Goal: Task Accomplishment & Management: Use online tool/utility

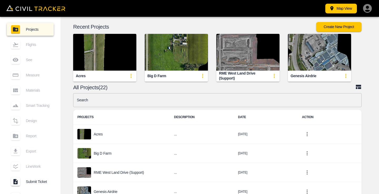
click at [173, 48] on img "button" at bounding box center [176, 52] width 63 height 37
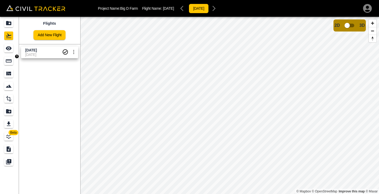
click at [9, 59] on icon "Measure" at bounding box center [9, 61] width 6 height 6
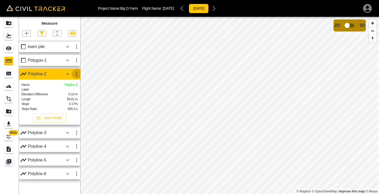
click at [76, 76] on icon "button" at bounding box center [76, 74] width 6 height 6
click at [68, 93] on h6 "Edit" at bounding box center [71, 93] width 11 height 3
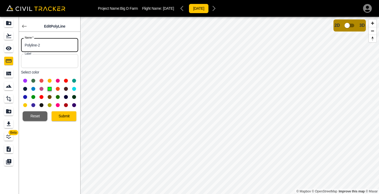
drag, startPoint x: 42, startPoint y: 44, endPoint x: 18, endPoint y: 41, distance: 24.5
click at [18, 41] on div "Beta Edit PolyLine Name   * Polyline-2 Name * Label Label Select color Reset Su…" at bounding box center [40, 106] width 80 height 178
type input "north fl"
click at [63, 116] on button "Submit" at bounding box center [64, 117] width 25 height 10
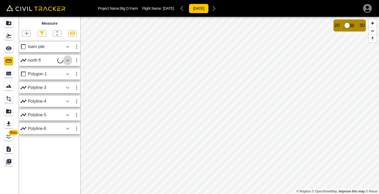
click at [66, 59] on icon "button" at bounding box center [67, 60] width 6 height 6
click at [67, 59] on icon "button" at bounding box center [67, 60] width 6 height 6
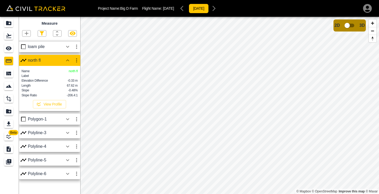
click at [67, 60] on icon "button" at bounding box center [67, 60] width 6 height 6
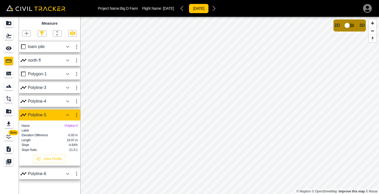
click at [78, 115] on icon "button" at bounding box center [76, 115] width 6 height 6
click at [70, 144] on h6 "Delete" at bounding box center [71, 143] width 11 height 3
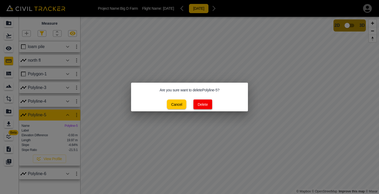
click at [205, 105] on button "Delete" at bounding box center [202, 105] width 19 height 10
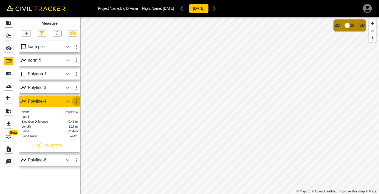
click at [76, 102] on icon "button" at bounding box center [76, 101] width 6 height 6
click at [68, 130] on h6 "Delete" at bounding box center [71, 129] width 11 height 3
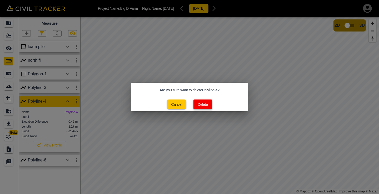
click at [204, 102] on button "Delete" at bounding box center [202, 105] width 19 height 10
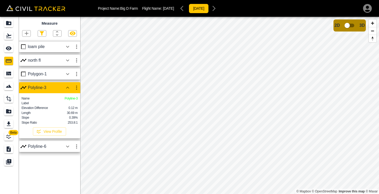
click at [76, 89] on icon "button" at bounding box center [76, 88] width 1 height 4
click at [105, 108] on div at bounding box center [189, 97] width 379 height 194
click at [67, 88] on icon "button" at bounding box center [67, 88] width 6 height 6
click at [74, 88] on icon "button" at bounding box center [76, 88] width 6 height 6
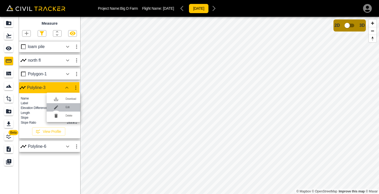
click at [69, 108] on h6 "Edit" at bounding box center [70, 107] width 11 height 3
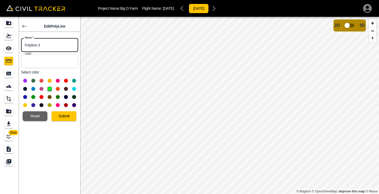
drag, startPoint x: 44, startPoint y: 46, endPoint x: 23, endPoint y: 43, distance: 20.8
click at [23, 43] on input "Polyline-3" at bounding box center [49, 45] width 57 height 14
type input "south fl"
click at [72, 118] on button "Submit" at bounding box center [64, 117] width 25 height 10
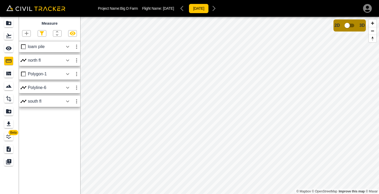
click at [40, 72] on div "Polygon-1" at bounding box center [45, 74] width 35 height 5
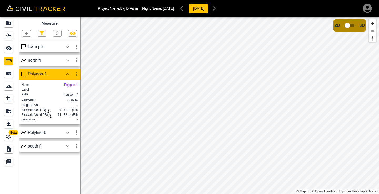
click at [68, 76] on icon "button" at bounding box center [67, 74] width 6 height 6
click at [9, 36] on icon "Flights" at bounding box center [9, 36] width 6 height 6
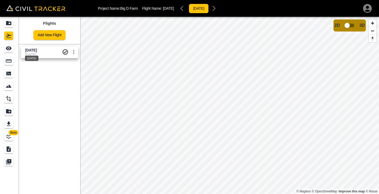
click at [37, 53] on div "[DATE]" at bounding box center [31, 56] width 14 height 9
click at [37, 51] on span "[DATE]" at bounding box center [31, 50] width 12 height 4
click at [219, 10] on div "[DATE]" at bounding box center [198, 8] width 41 height 11
click at [5, 59] on div "Measure" at bounding box center [8, 61] width 9 height 8
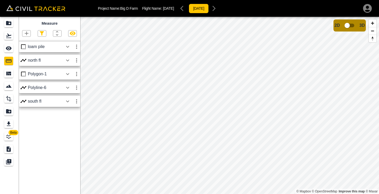
click at [28, 34] on icon "button" at bounding box center [26, 33] width 6 height 6
click at [22, 50] on p "Polyline" at bounding box center [25, 50] width 12 height 4
click at [9, 47] on icon "See" at bounding box center [9, 49] width 6 height 4
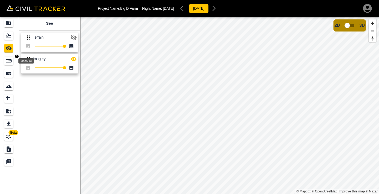
click at [7, 61] on icon "Measure" at bounding box center [9, 61] width 6 height 6
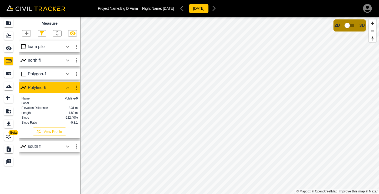
click at [75, 86] on icon "button" at bounding box center [76, 88] width 6 height 6
click at [69, 117] on h6 "Delete" at bounding box center [71, 115] width 11 height 3
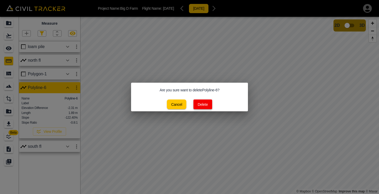
click at [205, 106] on button "Delete" at bounding box center [202, 105] width 19 height 10
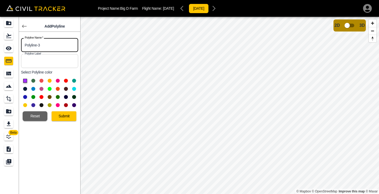
drag, startPoint x: 44, startPoint y: 47, endPoint x: 20, endPoint y: 43, distance: 24.5
click at [20, 43] on div "Polyline Name   * Polyline-3 Polyline Name *" at bounding box center [48, 44] width 59 height 16
type input "Gate 1"
click at [49, 82] on button at bounding box center [50, 81] width 4 height 4
click at [65, 114] on button "Submit" at bounding box center [64, 117] width 25 height 10
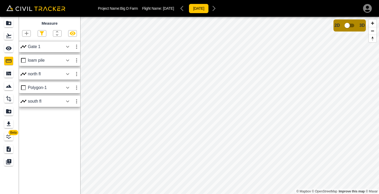
click at [77, 47] on icon "button" at bounding box center [76, 47] width 1 height 4
click at [72, 66] on h6 "Edit" at bounding box center [71, 66] width 11 height 3
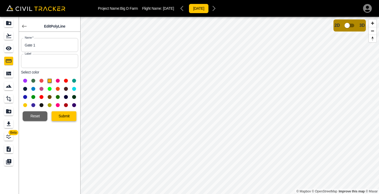
click at [63, 117] on button "Submit" at bounding box center [64, 117] width 25 height 10
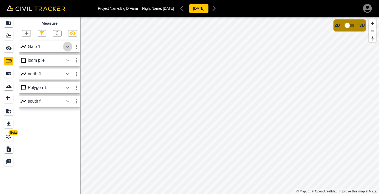
click at [68, 47] on icon "button" at bounding box center [67, 47] width 3 height 2
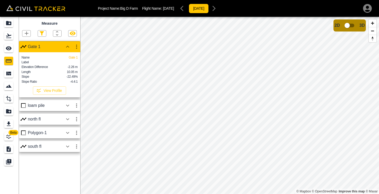
click at [29, 33] on icon "button" at bounding box center [26, 33] width 6 height 6
click at [27, 49] on p "Polyline" at bounding box center [25, 50] width 12 height 4
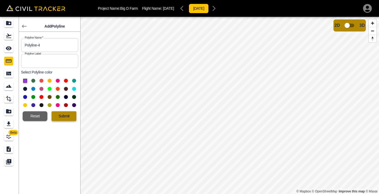
click at [67, 117] on button "Submit" at bounding box center [64, 117] width 25 height 10
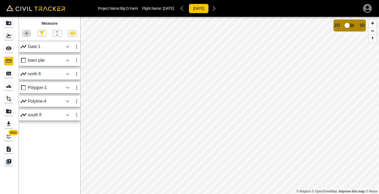
click at [28, 32] on icon "button" at bounding box center [26, 33] width 6 height 6
click at [26, 49] on p "Polyline" at bounding box center [25, 50] width 12 height 4
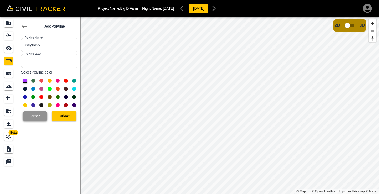
click at [29, 115] on button "Reset" at bounding box center [35, 117] width 25 height 10
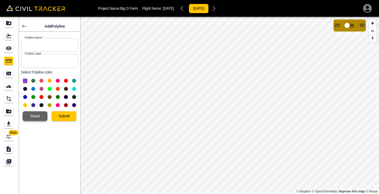
click at [29, 115] on button "Reset" at bounding box center [35, 117] width 25 height 10
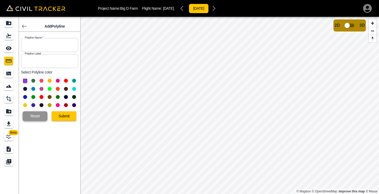
click at [29, 115] on button "Reset" at bounding box center [35, 117] width 25 height 10
click at [30, 114] on button "Reset" at bounding box center [35, 117] width 25 height 10
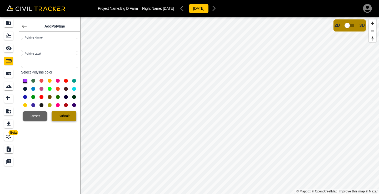
click at [60, 117] on button "Submit" at bounding box center [64, 117] width 25 height 10
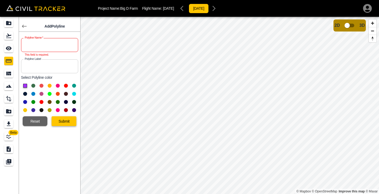
click at [60, 117] on button "Submit" at bounding box center [64, 122] width 25 height 10
click at [61, 47] on input "text" at bounding box center [49, 45] width 57 height 14
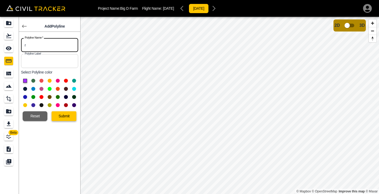
type input "r"
click at [63, 113] on button "Submit" at bounding box center [64, 117] width 25 height 10
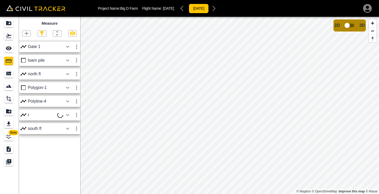
click at [77, 117] on icon "button" at bounding box center [76, 115] width 6 height 6
click at [70, 142] on h6 "Delete" at bounding box center [71, 143] width 11 height 3
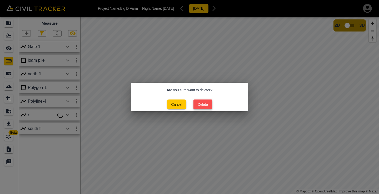
click at [203, 107] on button "Delete" at bounding box center [202, 105] width 19 height 10
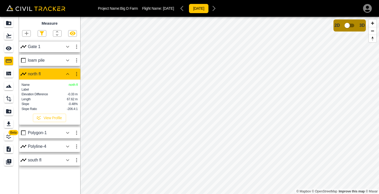
click at [74, 74] on icon "button" at bounding box center [76, 74] width 6 height 6
click at [69, 103] on h6 "Delete" at bounding box center [71, 102] width 11 height 3
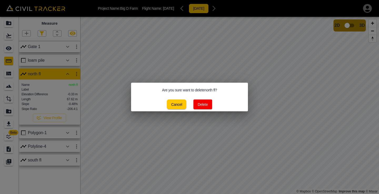
click at [209, 105] on button "Delete" at bounding box center [202, 105] width 19 height 10
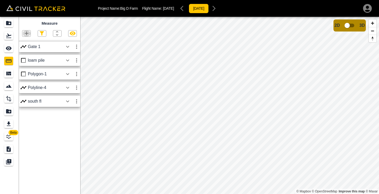
click at [27, 31] on icon "button" at bounding box center [26, 33] width 6 height 6
click at [30, 51] on p "Polyline" at bounding box center [25, 50] width 12 height 4
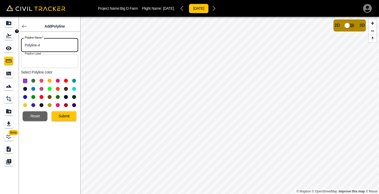
drag, startPoint x: 50, startPoint y: 43, endPoint x: 15, endPoint y: 40, distance: 35.1
click at [15, 40] on div "Beta Add Polyline Polyline Name   * Polyline-4 Polyline Name * Polyline Label P…" at bounding box center [40, 106] width 80 height 178
type input "north fl"
click at [25, 104] on button at bounding box center [25, 105] width 4 height 4
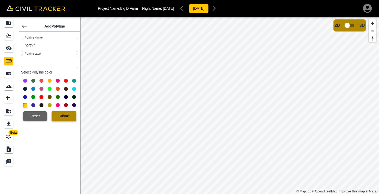
click at [70, 117] on button "Submit" at bounding box center [64, 117] width 25 height 10
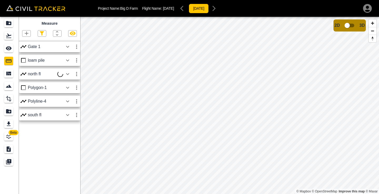
click at [24, 34] on icon "button" at bounding box center [26, 33] width 6 height 6
click at [27, 50] on p "Polyline" at bounding box center [25, 50] width 12 height 4
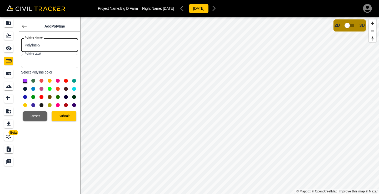
drag, startPoint x: 49, startPoint y: 47, endPoint x: 31, endPoint y: 44, distance: 18.6
click at [31, 44] on input "Polyline-5" at bounding box center [49, 45] width 57 height 14
drag, startPoint x: 53, startPoint y: 46, endPoint x: 27, endPoint y: 44, distance: 25.6
click at [27, 44] on input "Polyline-5" at bounding box center [49, 45] width 57 height 14
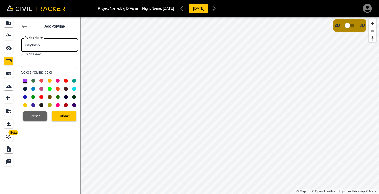
type input "P"
type input "Fl"
click at [25, 81] on button at bounding box center [25, 81] width 4 height 4
click at [69, 119] on button "Submit" at bounding box center [64, 117] width 25 height 10
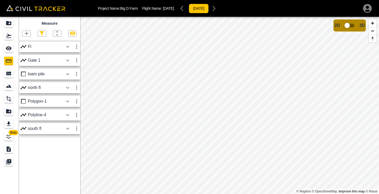
click at [77, 115] on icon "button" at bounding box center [76, 115] width 1 height 4
click at [68, 133] on h6 "Edit" at bounding box center [71, 134] width 11 height 3
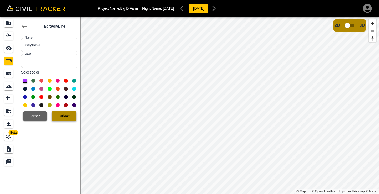
click at [69, 114] on button "Submit" at bounding box center [64, 117] width 25 height 10
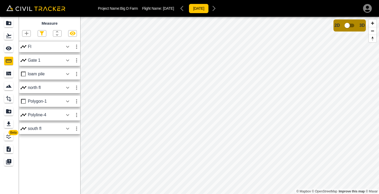
click at [25, 32] on icon "button" at bounding box center [26, 33] width 6 height 6
click at [31, 49] on p "Polyline" at bounding box center [25, 50] width 12 height 4
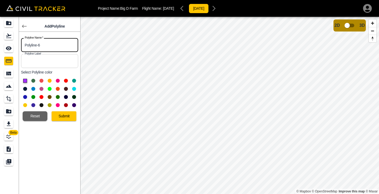
drag, startPoint x: 47, startPoint y: 47, endPoint x: 26, endPoint y: 41, distance: 21.6
click at [26, 41] on input "Polyline-6" at bounding box center [49, 45] width 57 height 14
type input "fl 1"
click at [62, 115] on button "Submit" at bounding box center [64, 117] width 25 height 10
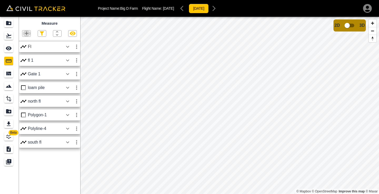
click at [27, 32] on icon "button" at bounding box center [27, 34] width 4 height 4
click at [24, 48] on div "Polyline" at bounding box center [19, 50] width 23 height 11
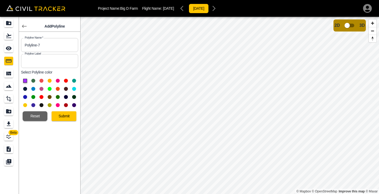
click at [70, 114] on button "Submit" at bounding box center [64, 117] width 25 height 10
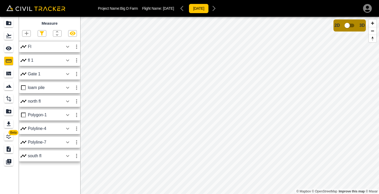
click at [69, 143] on icon "button" at bounding box center [67, 142] width 6 height 6
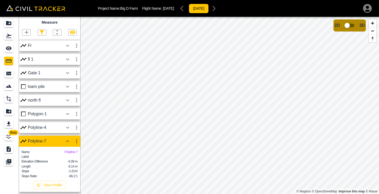
scroll to position [13, 0]
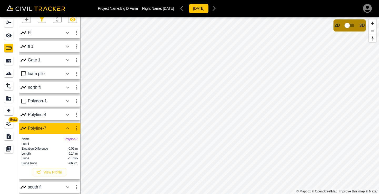
click at [26, 20] on icon "button" at bounding box center [26, 19] width 6 height 6
click at [27, 35] on p "Polyline" at bounding box center [25, 35] width 12 height 4
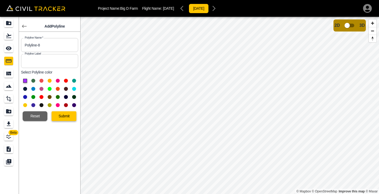
click at [71, 116] on button "Submit" at bounding box center [64, 117] width 25 height 10
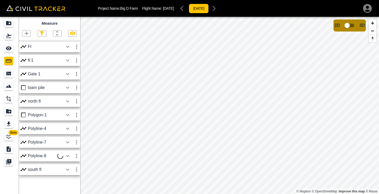
click at [27, 31] on icon "button" at bounding box center [26, 33] width 6 height 6
click at [26, 49] on p "Polyline" at bounding box center [25, 50] width 12 height 4
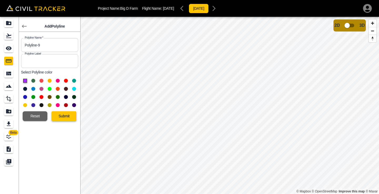
click at [69, 117] on button "Submit" at bounding box center [64, 117] width 25 height 10
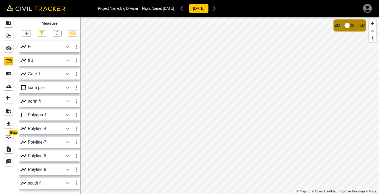
click at [72, 156] on button "button" at bounding box center [67, 156] width 9 height 11
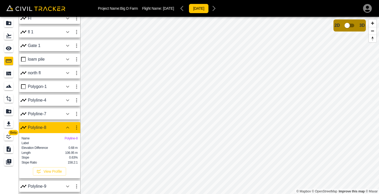
scroll to position [17, 0]
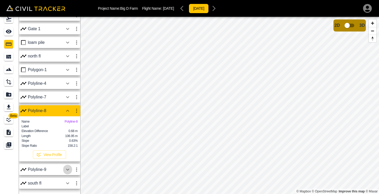
click at [67, 169] on icon "button" at bounding box center [67, 170] width 6 height 6
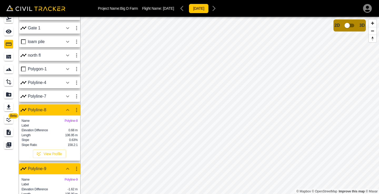
scroll to position [75, 0]
